Goal: Information Seeking & Learning: Find specific page/section

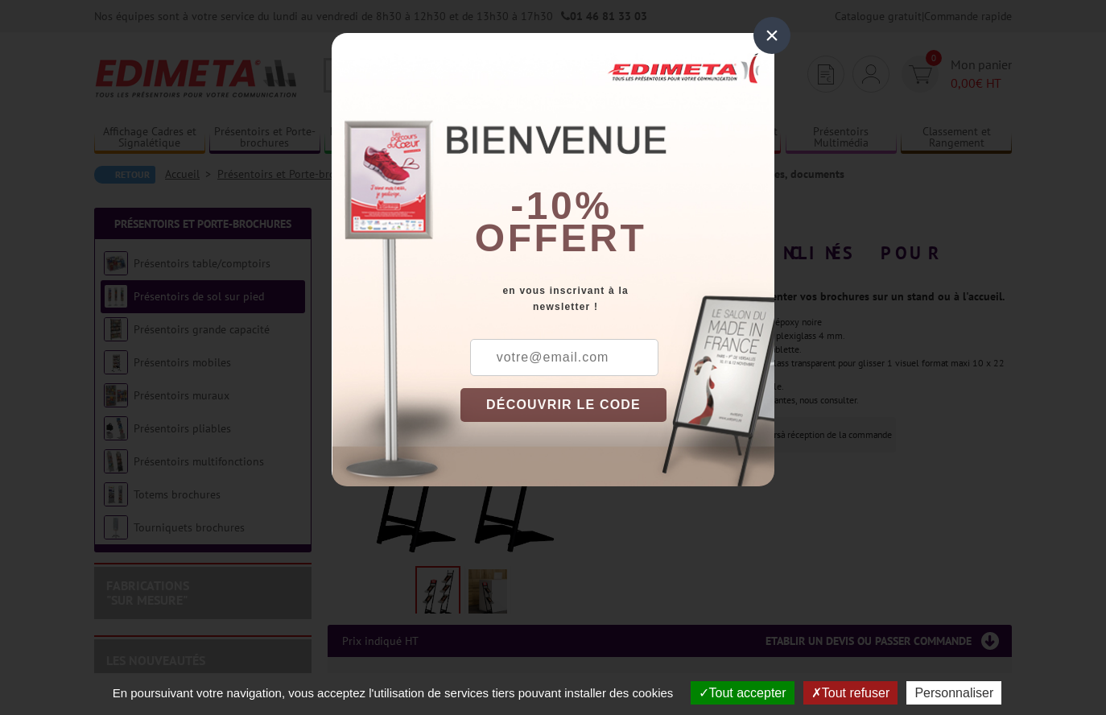
click at [783, 30] on div "×" at bounding box center [772, 35] width 37 height 37
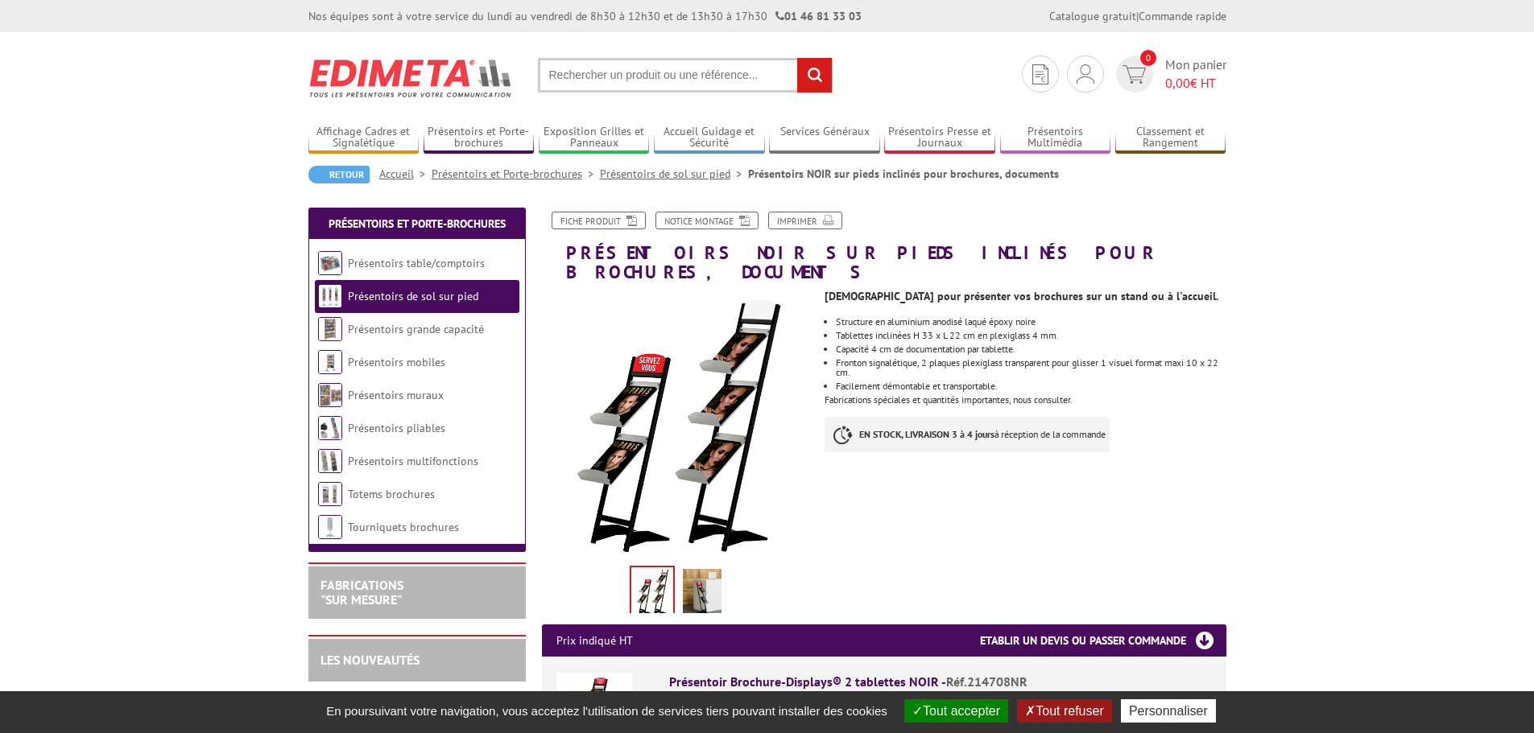
click at [1063, 714] on button "Tout refuser" at bounding box center [1064, 711] width 94 height 23
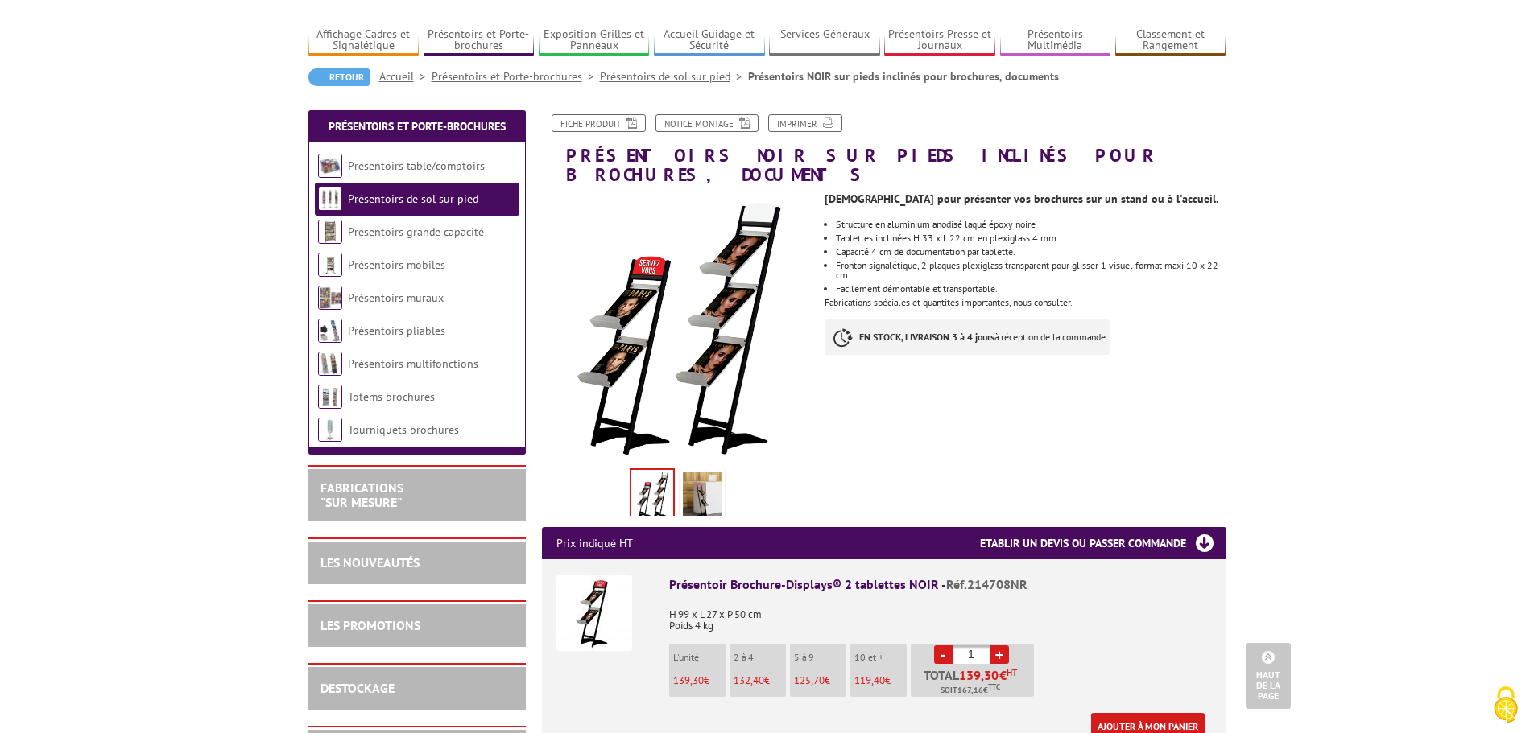
scroll to position [81, 0]
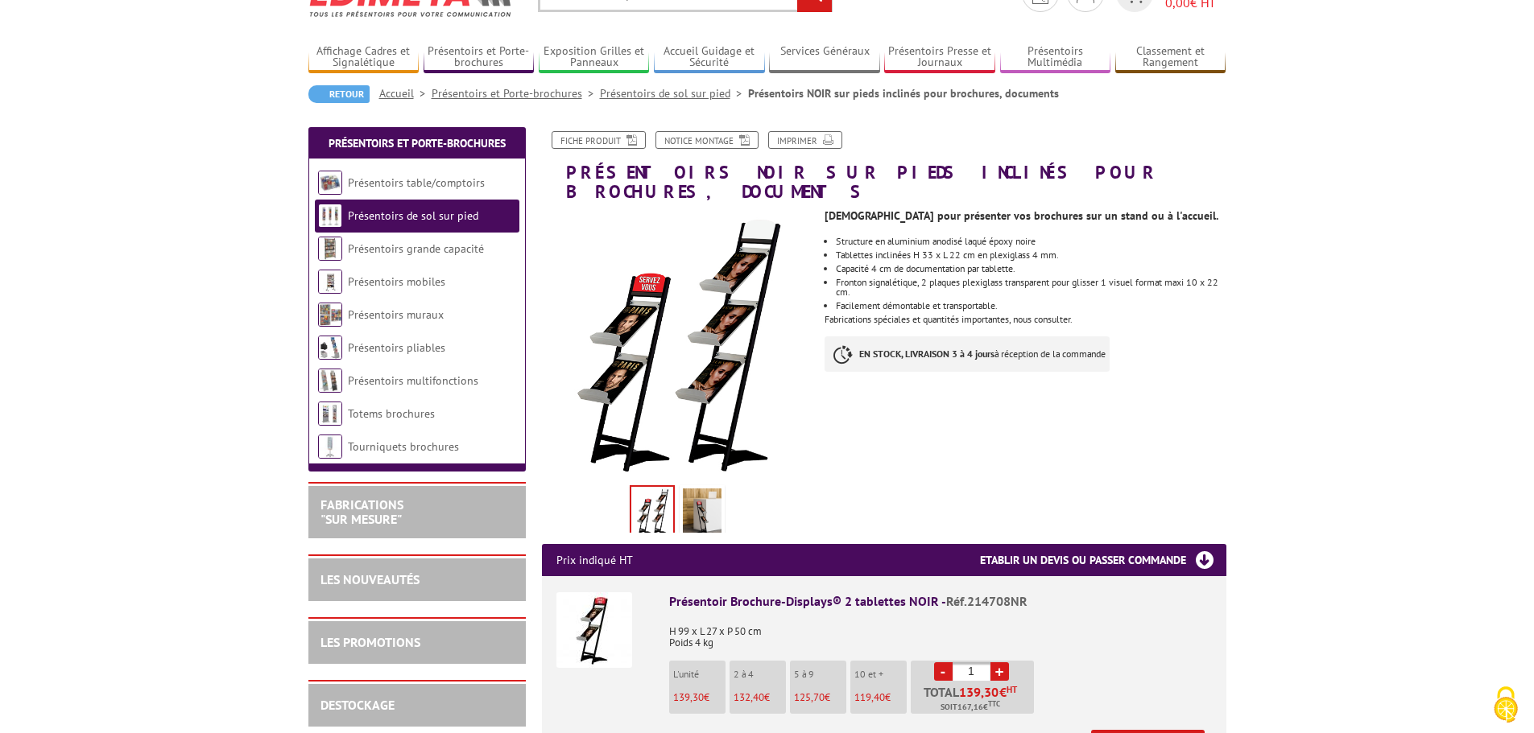
click at [806, 691] on span "125,70" at bounding box center [809, 698] width 31 height 14
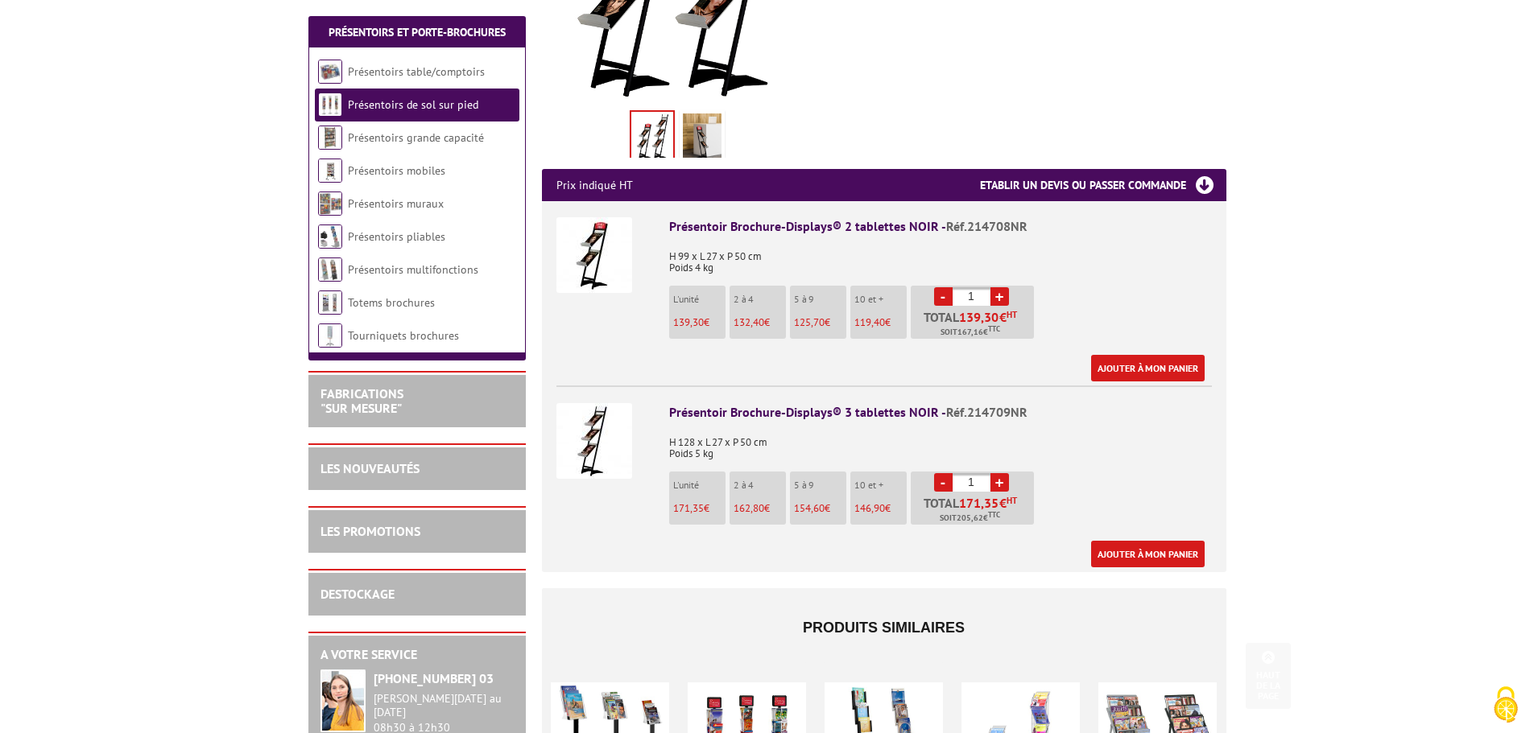
scroll to position [483, 0]
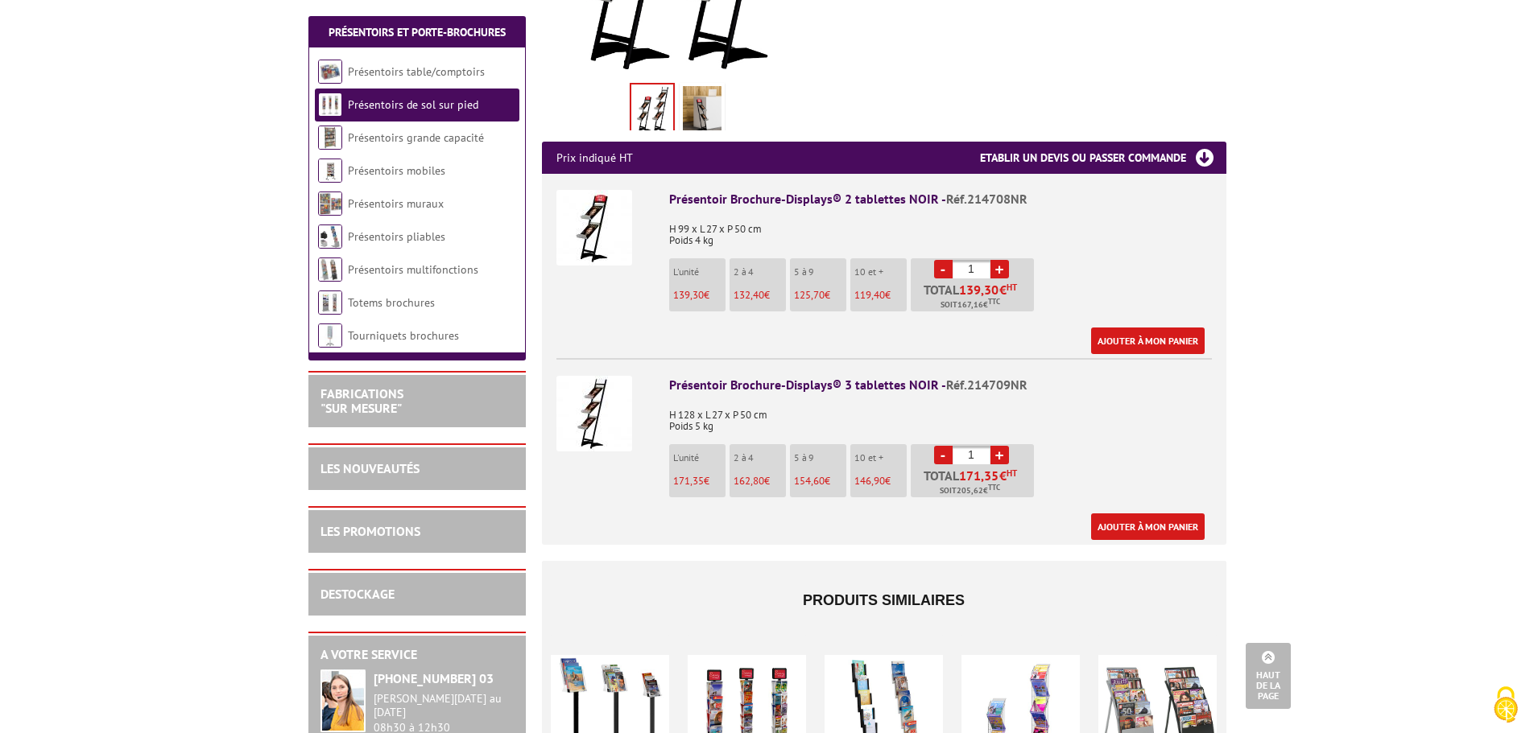
click at [691, 262] on li "L'unité 139,30 €" at bounding box center [697, 284] width 56 height 53
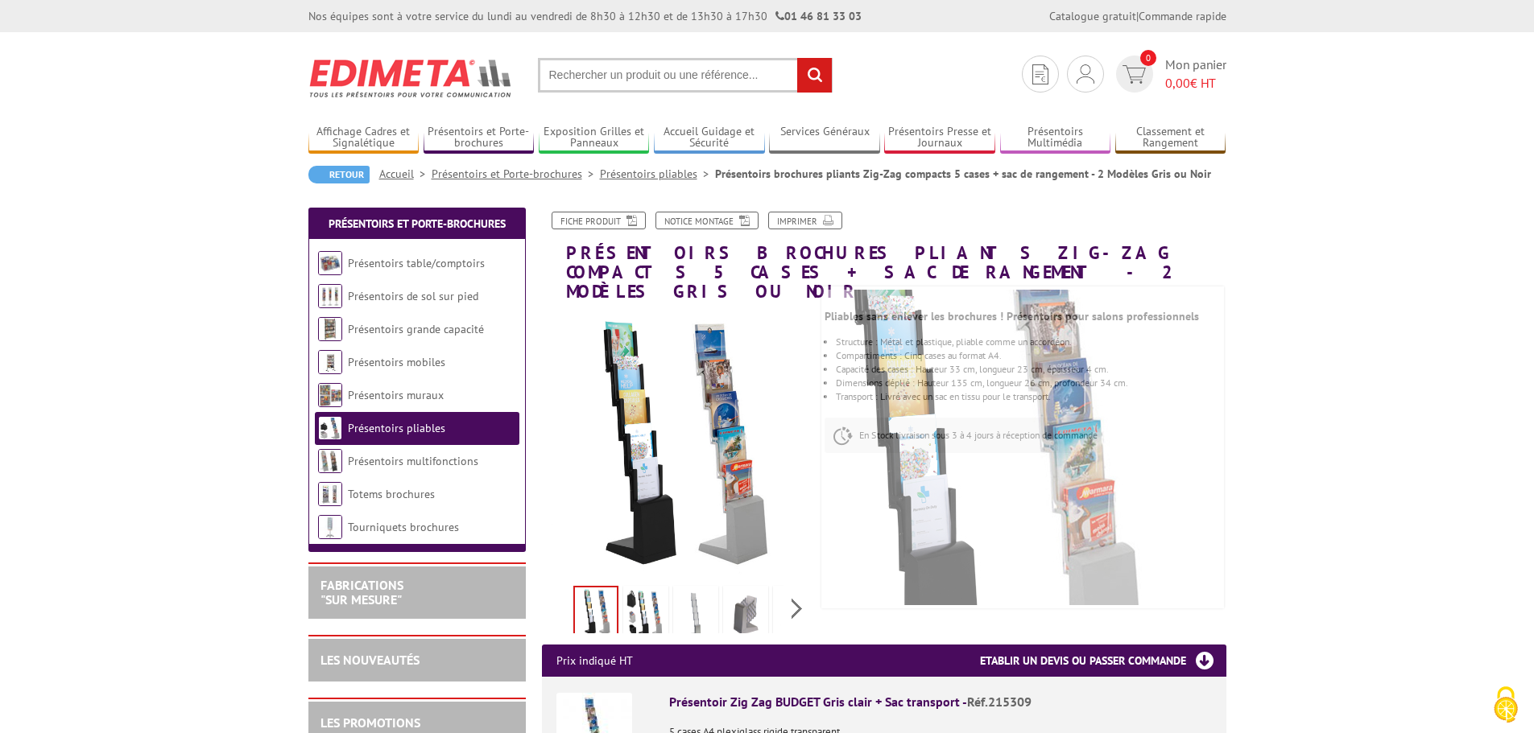
click at [668, 72] on input "text" at bounding box center [685, 75] width 295 height 35
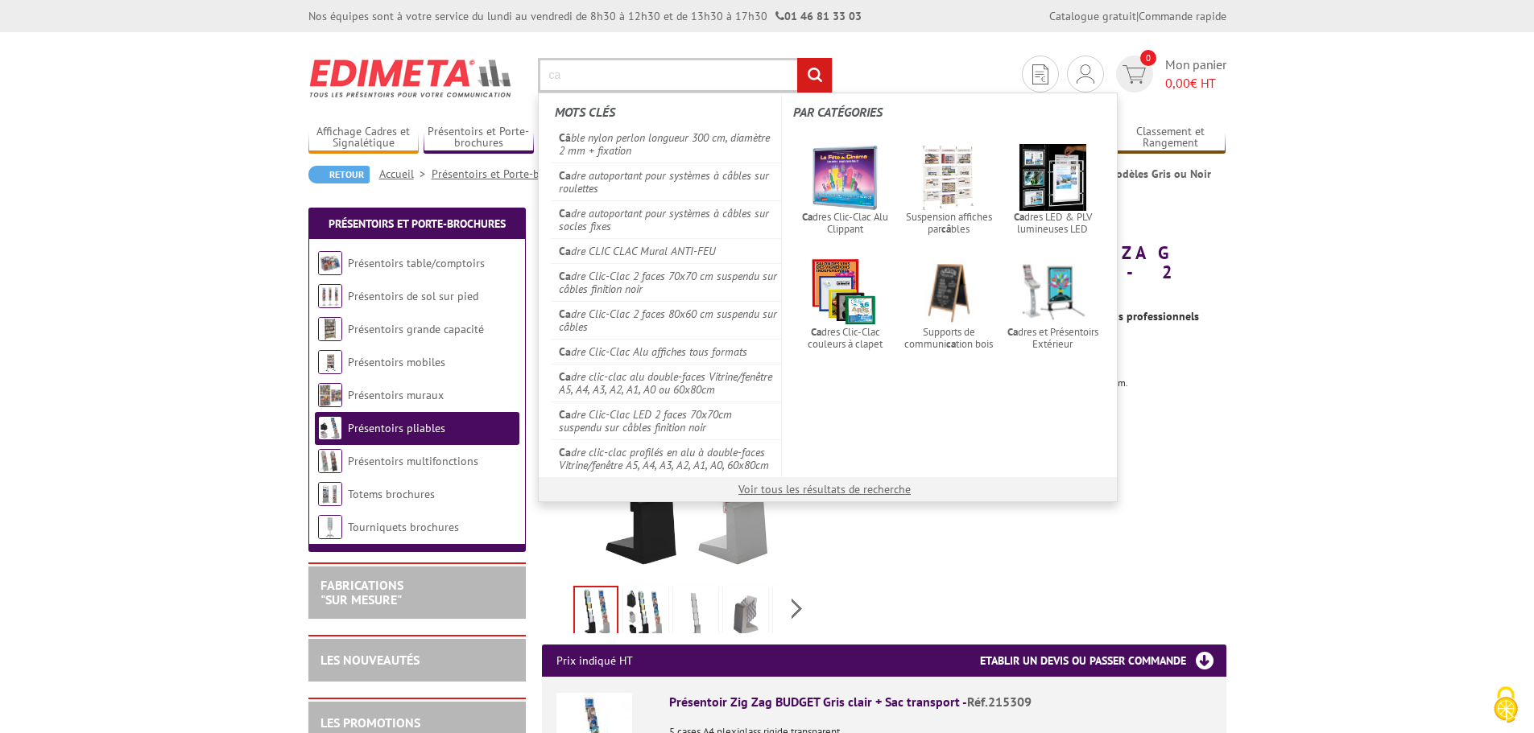
type input "c"
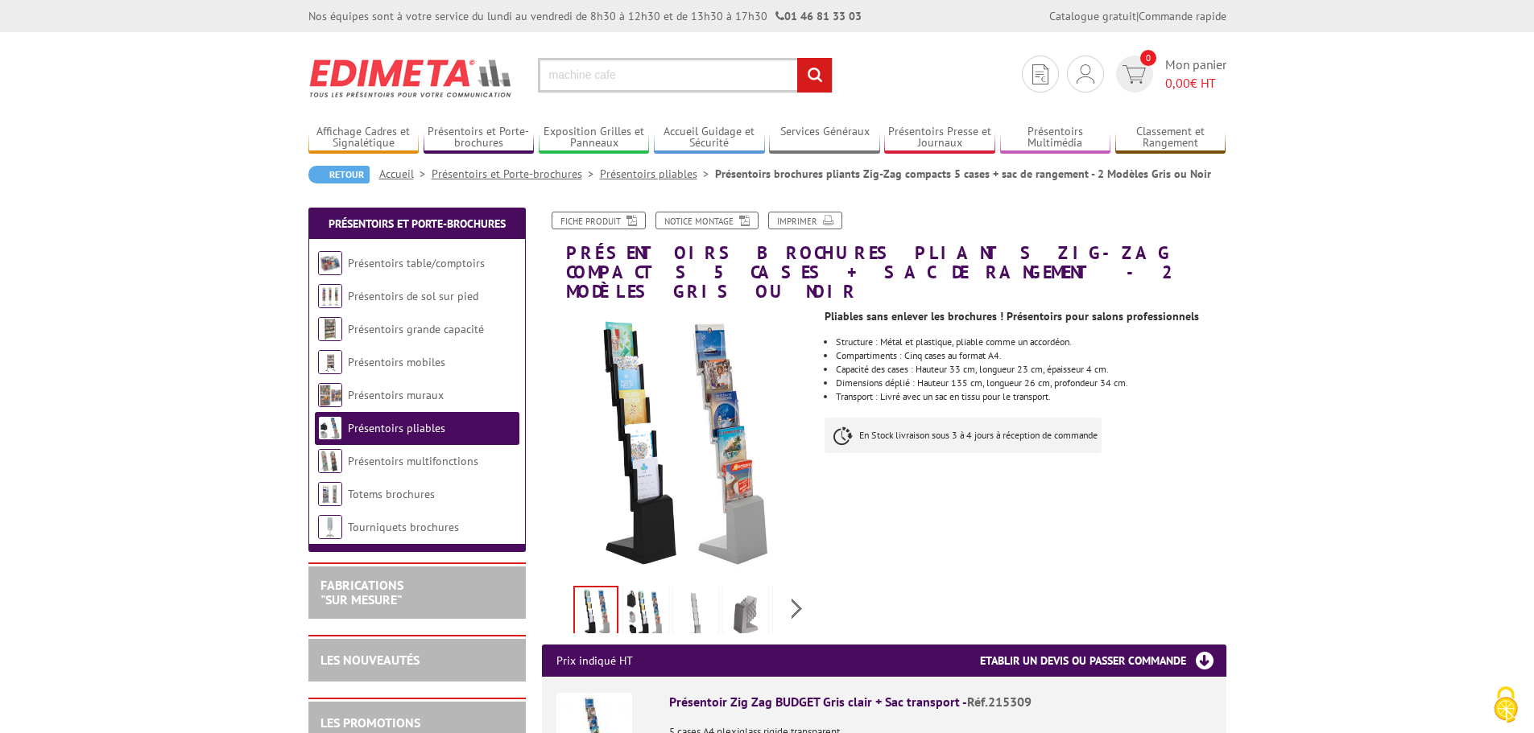
type input "machine cafe"
click at [797, 58] on input "rechercher" at bounding box center [814, 75] width 35 height 35
